Goal: Task Accomplishment & Management: Complete application form

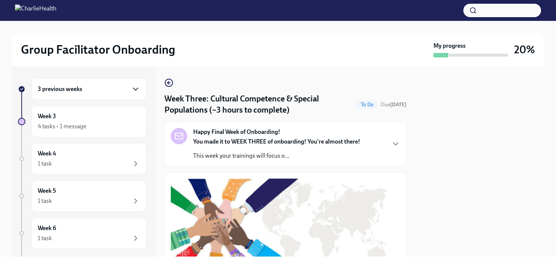
click at [131, 91] on icon "button" at bounding box center [135, 89] width 9 height 9
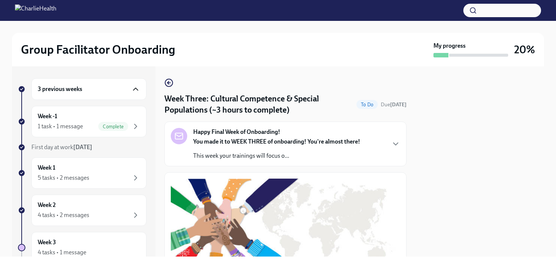
click at [131, 91] on icon "button" at bounding box center [135, 89] width 9 height 9
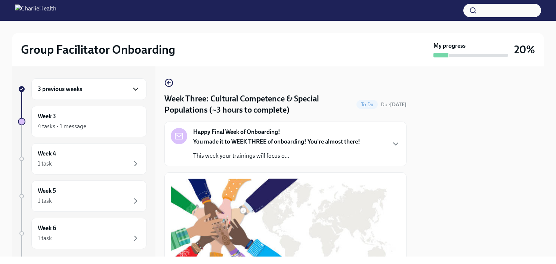
click at [77, 88] on h6 "3 previous weeks" at bounding box center [60, 89] width 44 height 8
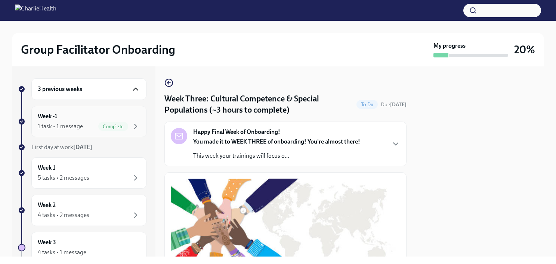
click at [83, 121] on div "Week -1 1 task • 1 message Complete" at bounding box center [89, 121] width 102 height 19
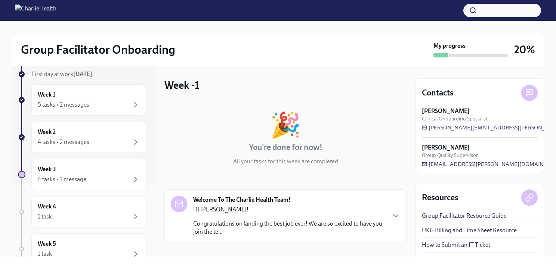
scroll to position [73, 0]
click at [88, 139] on div "4 tasks • 2 messages" at bounding box center [64, 142] width 52 height 8
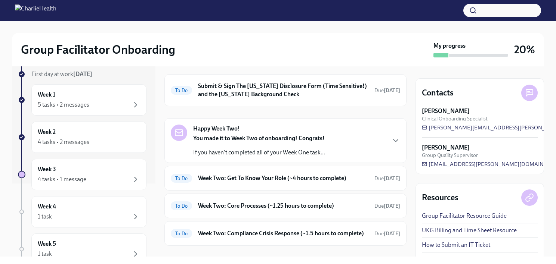
scroll to position [27, 0]
click at [227, 181] on h6 "Week Two: Get To Know Your Role (~4 hours to complete)" at bounding box center [283, 178] width 170 height 8
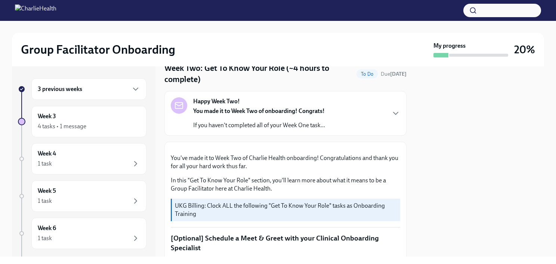
scroll to position [31, 0]
click at [391, 109] on icon "button" at bounding box center [395, 112] width 9 height 9
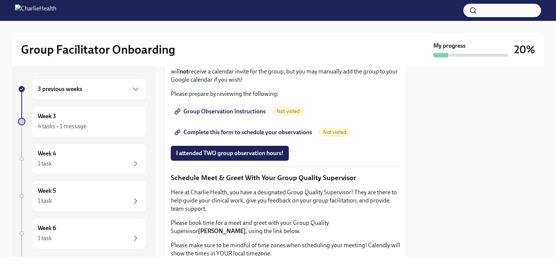
scroll to position [652, 0]
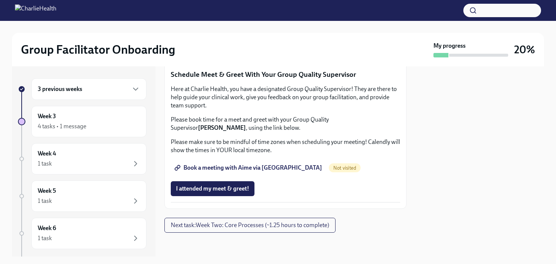
scroll to position [863, 0]
click at [242, 12] on span "Group Observation Instructions" at bounding box center [221, 7] width 90 height 7
click at [253, 170] on span "Book a meeting with Aime via [GEOGRAPHIC_DATA]" at bounding box center [249, 167] width 146 height 7
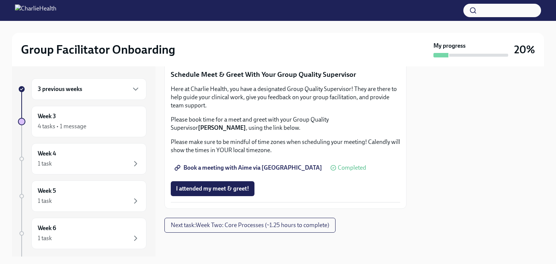
click at [285, 33] on span "Complete this form to schedule your observations" at bounding box center [244, 28] width 136 height 7
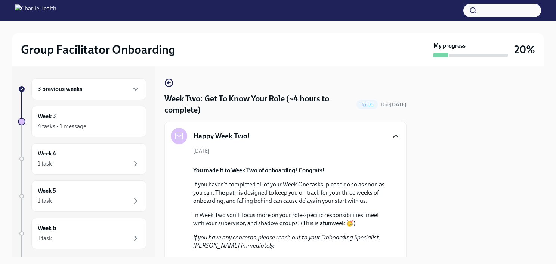
scroll to position [4, 0]
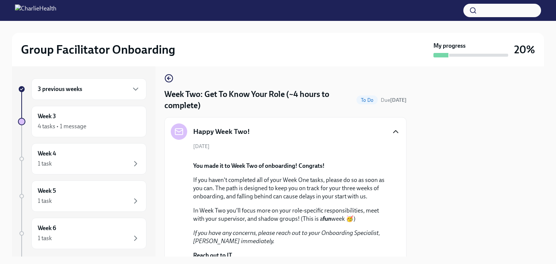
click at [360, 102] on span "To Do" at bounding box center [366, 100] width 21 height 6
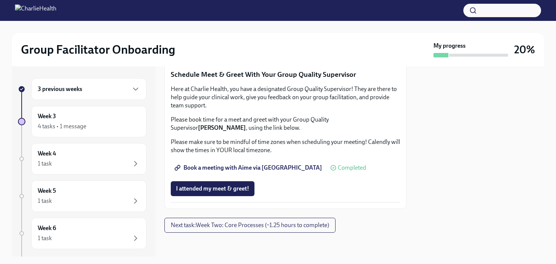
scroll to position [996, 0]
click at [97, 82] on div "3 previous weeks" at bounding box center [88, 89] width 115 height 22
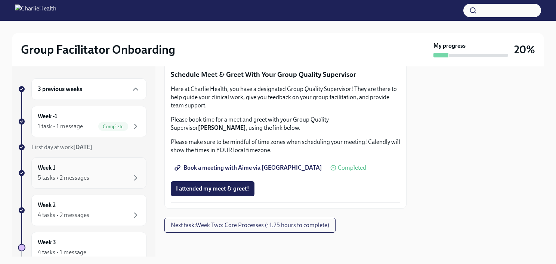
click at [100, 178] on div "5 tasks • 2 messages" at bounding box center [89, 178] width 102 height 9
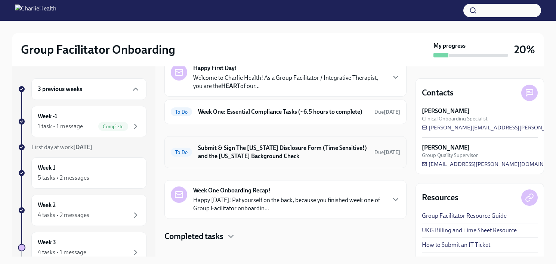
scroll to position [43, 0]
click at [255, 113] on h6 "Week One: Essential Compliance Tasks (~6.5 hours to complete)" at bounding box center [283, 112] width 170 height 8
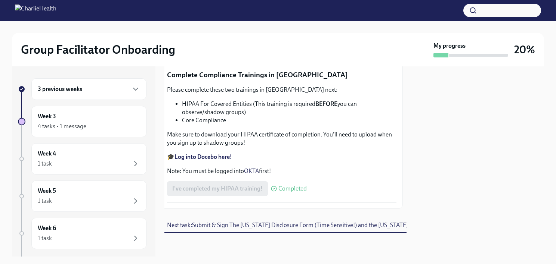
scroll to position [1519, 4]
drag, startPoint x: 246, startPoint y: 112, endPoint x: 200, endPoint y: 115, distance: 46.4
click at [200, 31] on p "🎓 Log into Relias here Username: [PERSON_NAME][EMAIL_ADDRESS][DOMAIN_NAME] Pass…" at bounding box center [281, 18] width 229 height 25
click at [203, 14] on strong "Log into Relias here" at bounding box center [199, 10] width 51 height 7
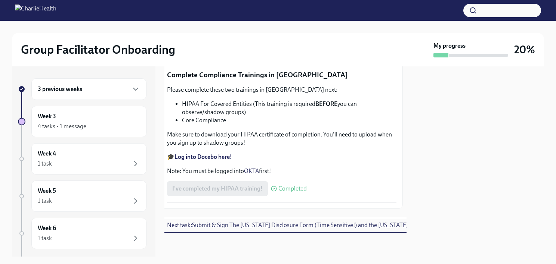
scroll to position [1538, 4]
drag, startPoint x: 193, startPoint y: 112, endPoint x: 212, endPoint y: 113, distance: 18.3
click at [212, 31] on p "🎓 Log into Relias here Username: [PERSON_NAME][EMAIL_ADDRESS][DOMAIN_NAME] Pass…" at bounding box center [281, 18] width 229 height 25
copy p "ch1234"
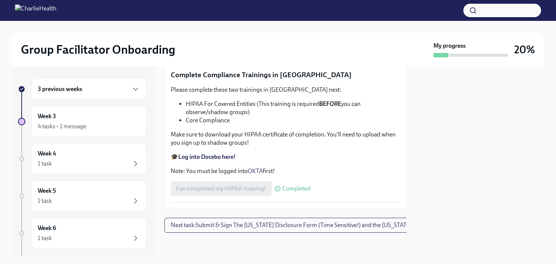
drag, startPoint x: 270, startPoint y: 99, endPoint x: 168, endPoint y: 78, distance: 103.6
drag, startPoint x: 168, startPoint y: 78, endPoint x: 179, endPoint y: 99, distance: 23.5
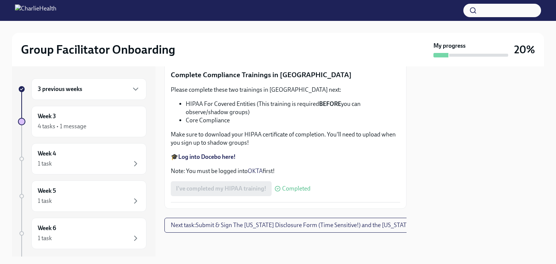
drag, startPoint x: 273, startPoint y: 99, endPoint x: 204, endPoint y: 109, distance: 69.7
copy p "Mandatory [MEDICAL_DATA] Reporting in [US_STATE]"
click at [253, 222] on span "Next task : Submit & Sign The [US_STATE] Disclosure Form (Time Sensitive!) and …" at bounding box center [316, 225] width 290 height 7
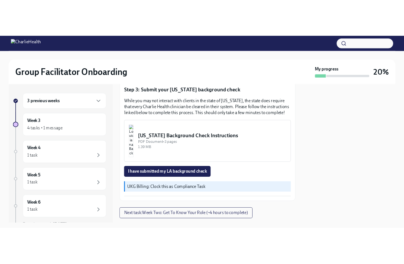
scroll to position [251, 0]
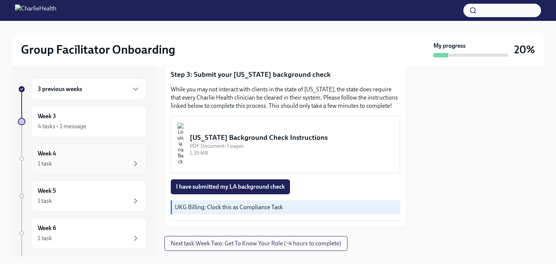
click at [103, 163] on div "1 task" at bounding box center [89, 163] width 102 height 9
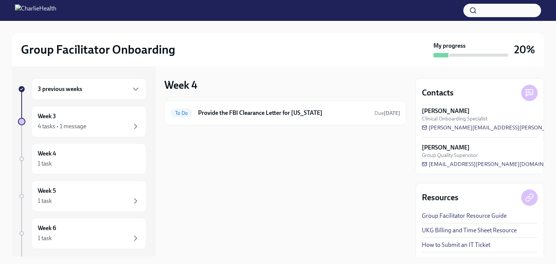
click at [87, 89] on div "3 previous weeks" at bounding box center [89, 89] width 102 height 9
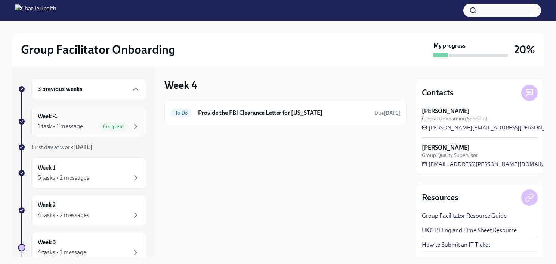
click at [118, 135] on div "Week -1 1 task • 1 message Complete" at bounding box center [88, 121] width 115 height 31
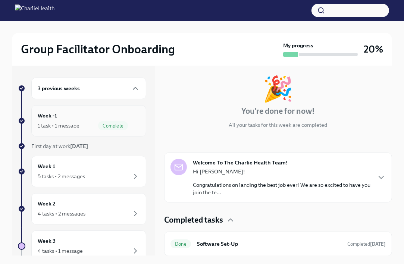
click at [85, 121] on div "1 task • 1 message Complete" at bounding box center [89, 125] width 102 height 9
click at [93, 93] on div "3 previous weeks" at bounding box center [88, 89] width 115 height 22
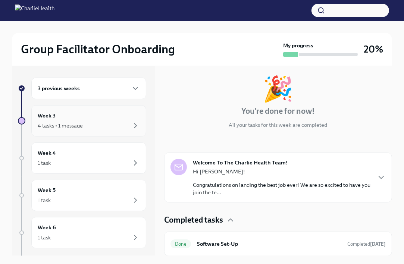
click at [106, 122] on div "4 tasks • 1 message" at bounding box center [89, 125] width 102 height 9
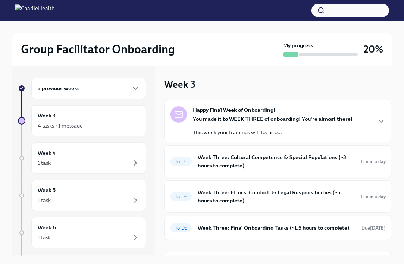
click at [94, 97] on div "3 previous weeks" at bounding box center [88, 89] width 115 height 22
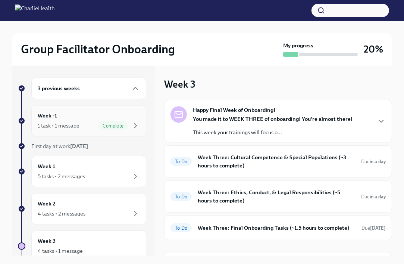
click at [91, 120] on div "Week -1 1 task • 1 message Complete" at bounding box center [89, 121] width 102 height 19
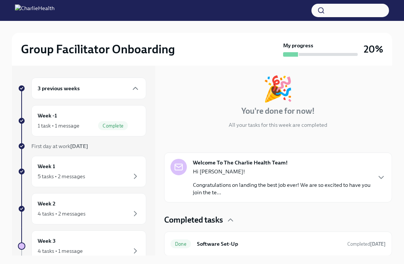
click at [94, 90] on div "3 previous weeks" at bounding box center [89, 88] width 102 height 9
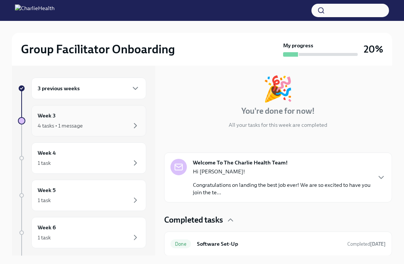
click at [87, 125] on div "4 tasks • 1 message" at bounding box center [89, 125] width 102 height 9
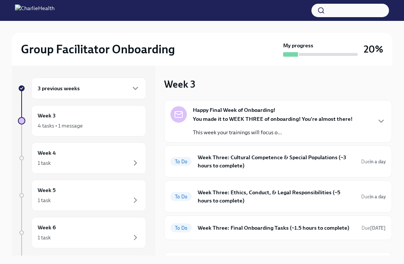
click at [99, 82] on div "3 previous weeks" at bounding box center [88, 89] width 115 height 22
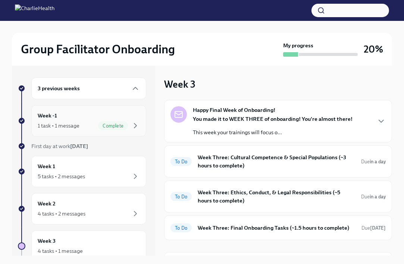
click at [57, 119] on div "Week -1 1 task • 1 message Complete" at bounding box center [89, 121] width 102 height 19
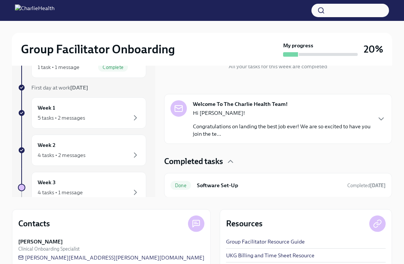
scroll to position [54, 0]
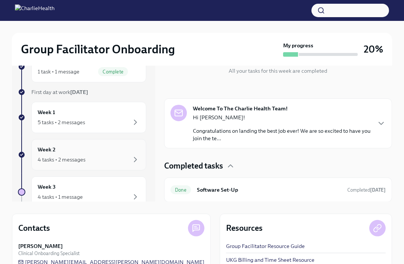
click at [91, 147] on div "Week 2 4 tasks • 2 messages" at bounding box center [89, 155] width 102 height 19
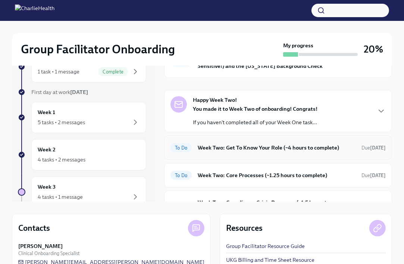
click at [283, 146] on h6 "Week Two: Get To Know Your Role (~4 hours to complete)" at bounding box center [277, 148] width 158 height 8
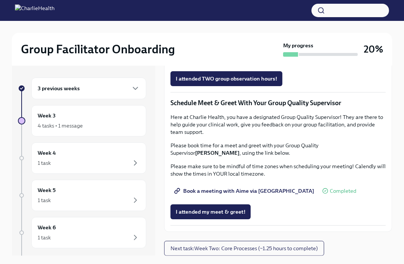
scroll to position [607, 0]
drag, startPoint x: 90, startPoint y: 98, endPoint x: 84, endPoint y: 87, distance: 12.5
click at [84, 87] on div "3 previous weeks" at bounding box center [88, 89] width 115 height 22
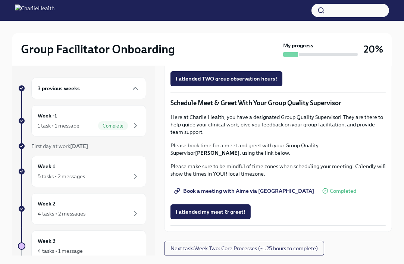
click at [84, 87] on div "3 previous weeks" at bounding box center [89, 88] width 102 height 9
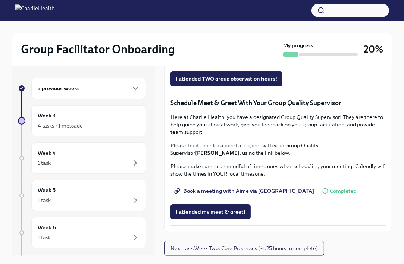
click at [84, 87] on div "3 previous weeks" at bounding box center [89, 88] width 102 height 9
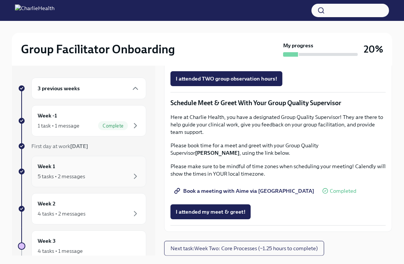
click at [81, 177] on div "5 tasks • 2 messages" at bounding box center [61, 176] width 47 height 7
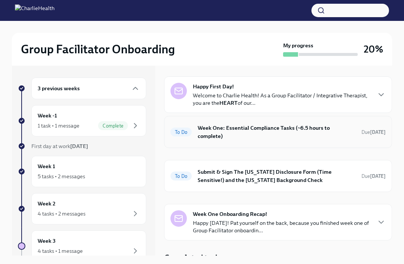
scroll to position [31, 0]
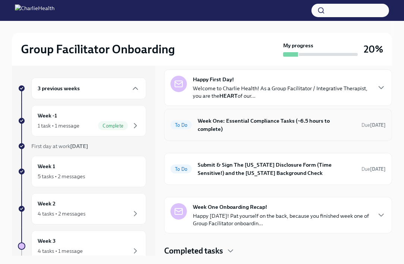
click at [223, 127] on h6 "Week One: Essential Compliance Tasks (~6.5 hours to complete)" at bounding box center [277, 125] width 158 height 16
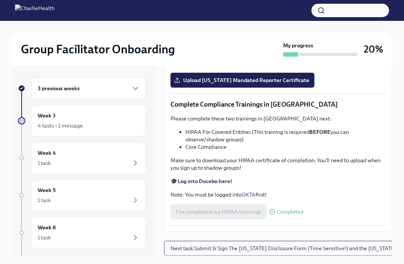
scroll to position [1605, 0]
click at [238, 84] on span "Upload [US_STATE] Mandated Reporter Certificate" at bounding box center [243, 80] width 134 height 7
click at [0, 0] on input "Upload [US_STATE] Mandated Reporter Certificate" at bounding box center [0, 0] width 0 height 0
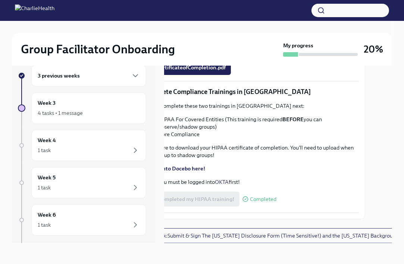
scroll to position [1672, 27]
